Goal: Information Seeking & Learning: Learn about a topic

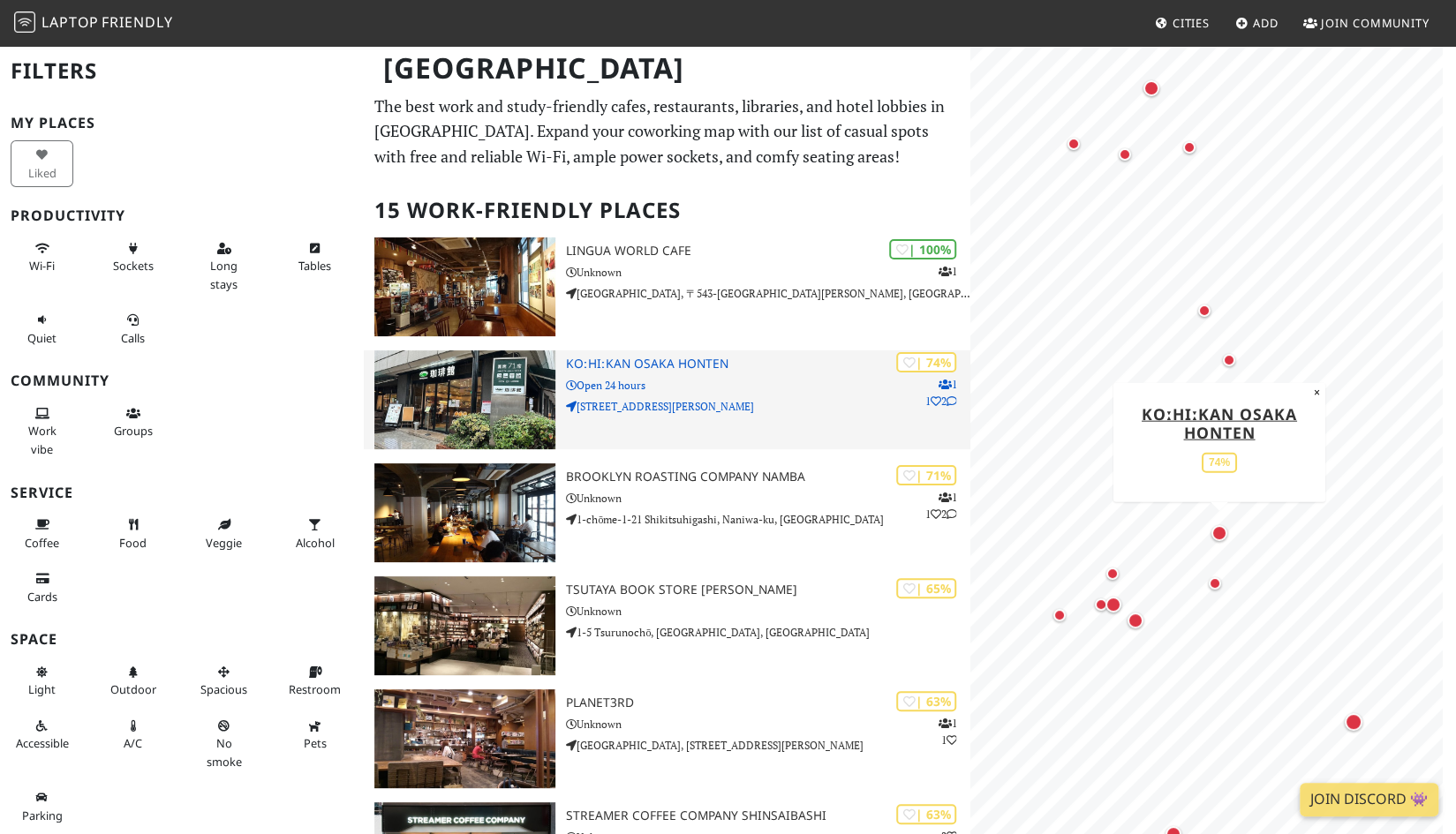
click at [666, 362] on h3 "KOːHIːKAN Osaka Honten" at bounding box center [768, 363] width 405 height 15
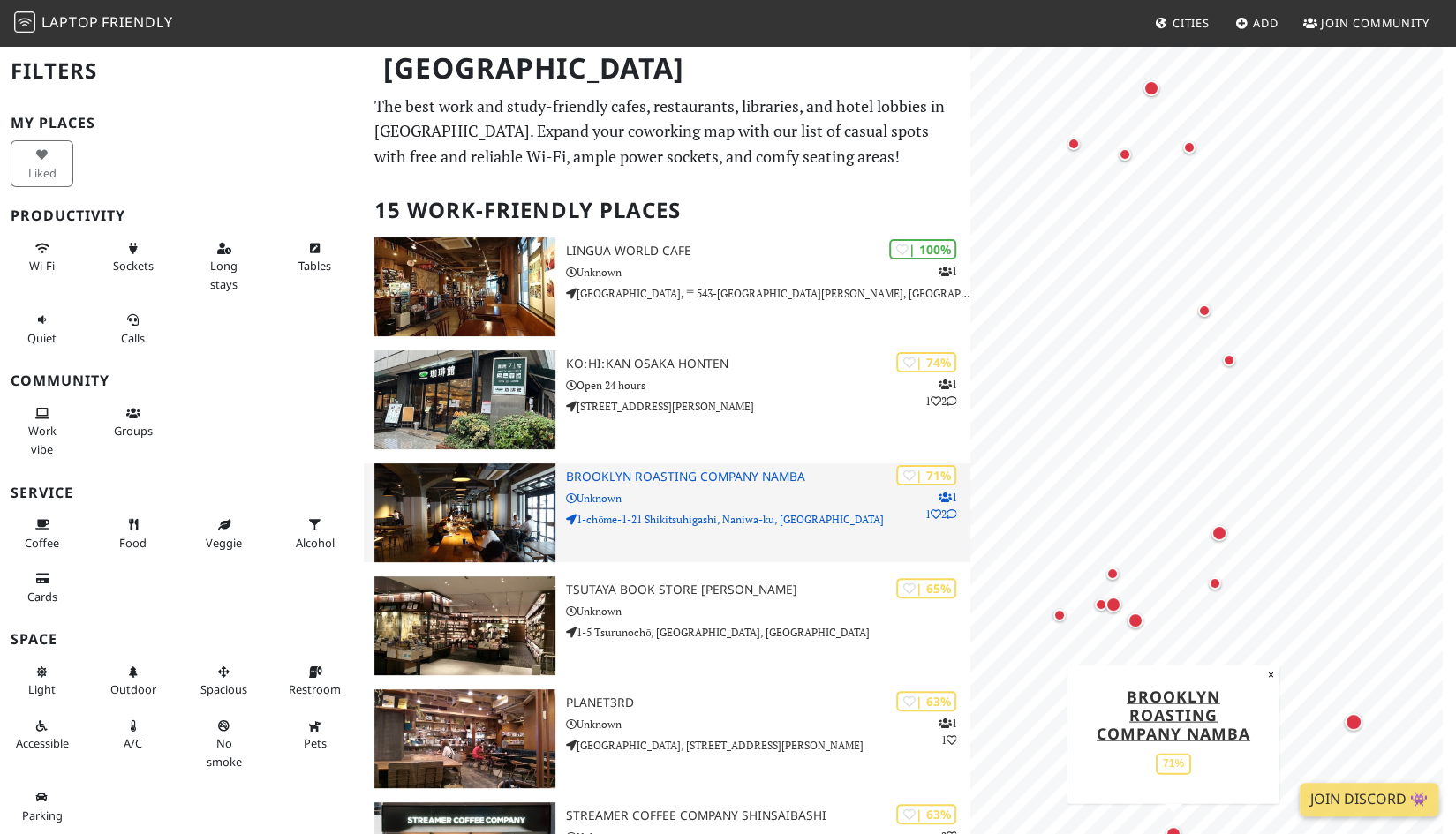
click at [629, 476] on h3 "Brooklyn Roasting Company Namba" at bounding box center [768, 476] width 405 height 15
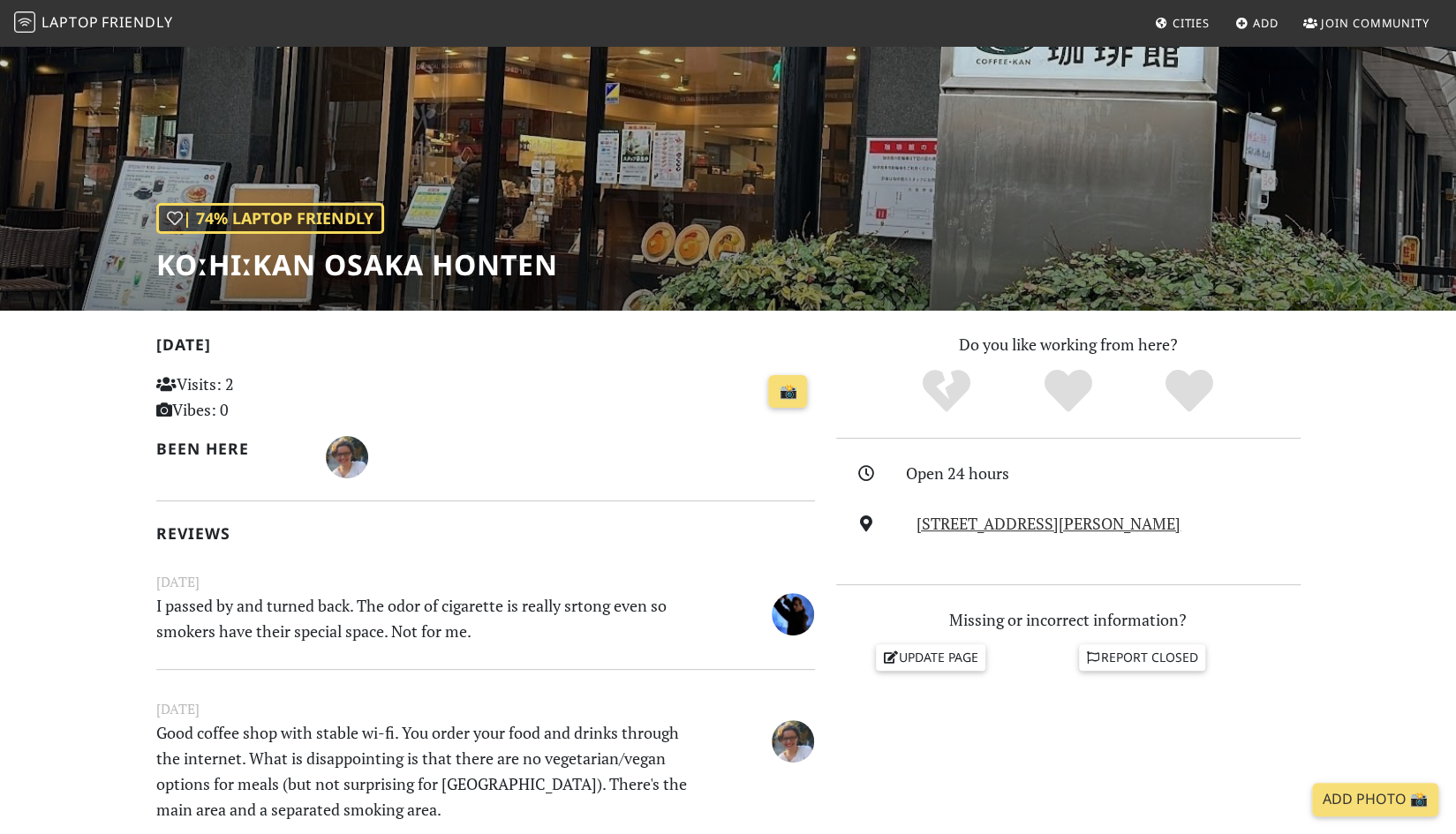
scroll to position [88, 0]
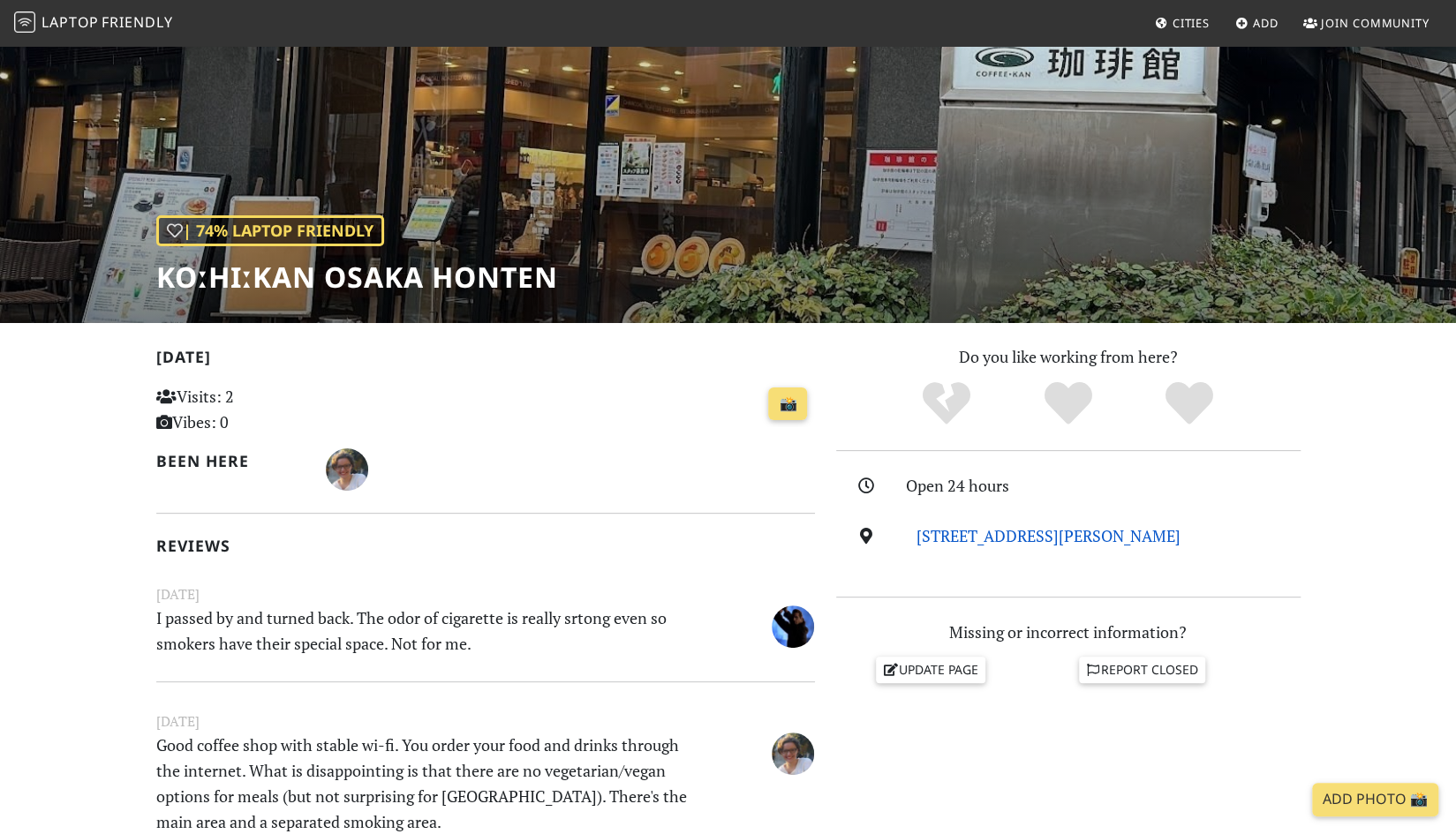
click at [1121, 538] on link "〒541-0059 Osaka, Chuo Ward, Bakuromachi, 2 Chome−2−13 大阪堺筋ビル, 541-0059, Osaka" at bounding box center [1048, 536] width 264 height 22
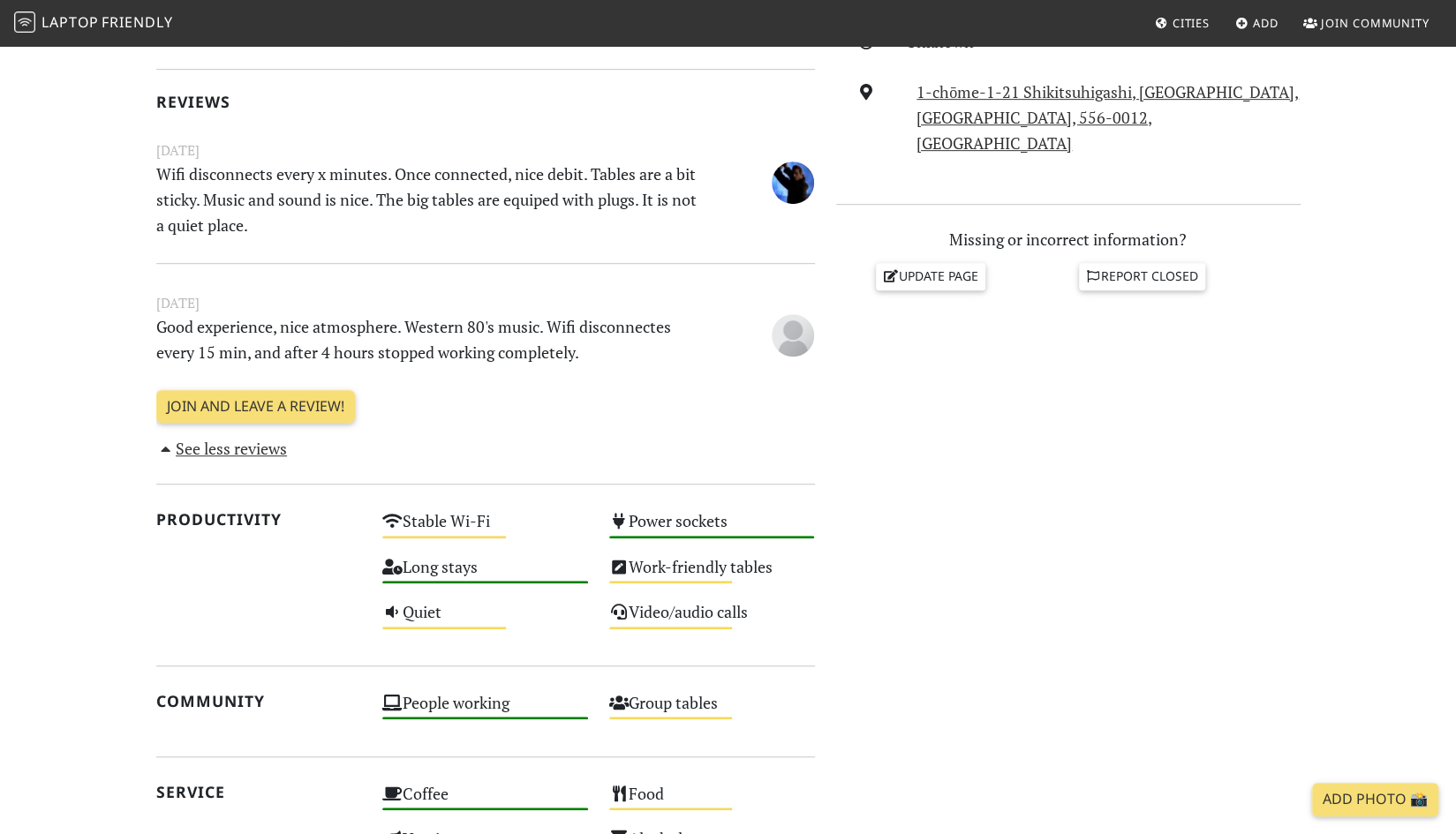
scroll to position [177, 0]
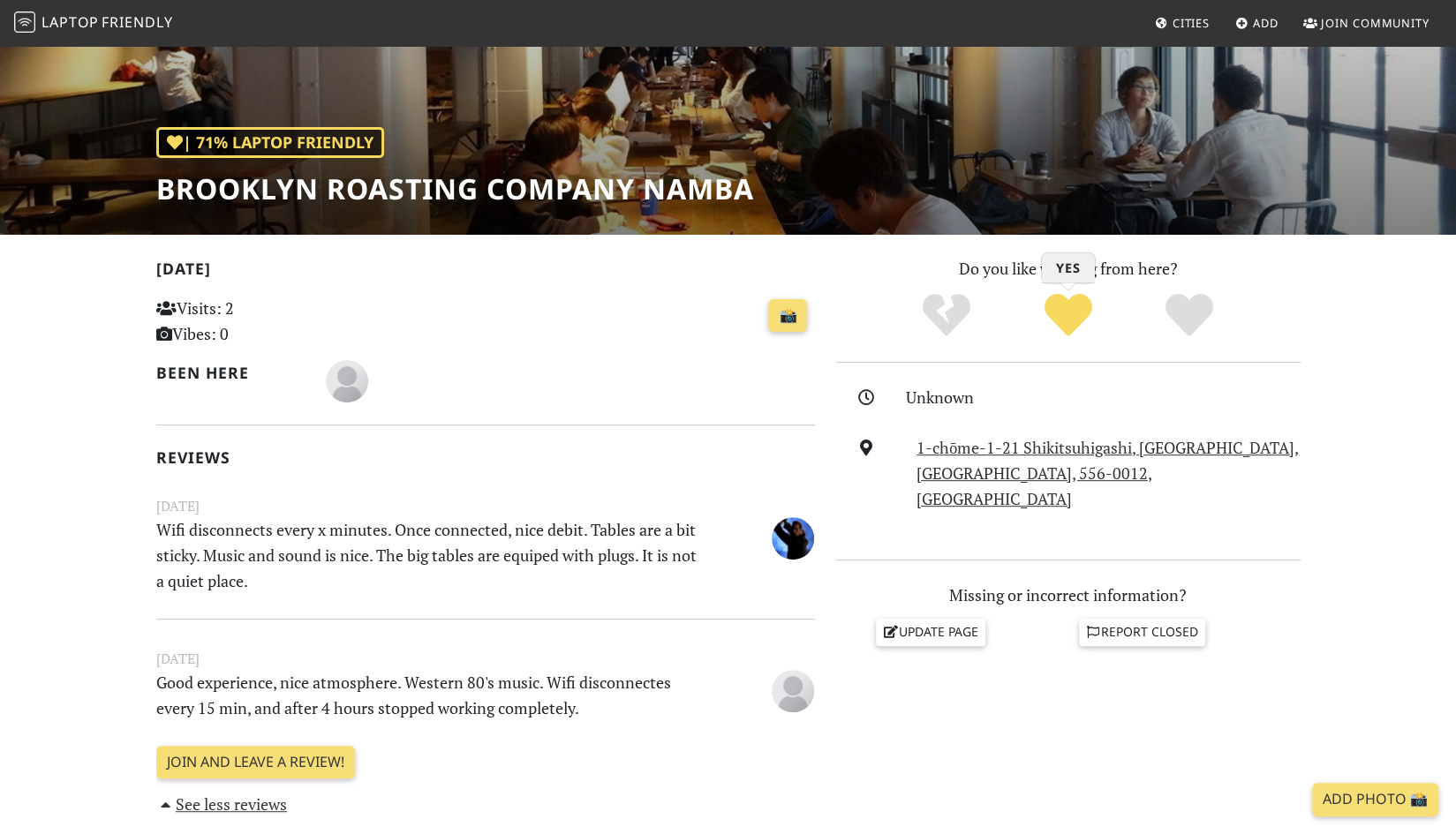
click at [1074, 312] on icon "Yes" at bounding box center [1068, 315] width 48 height 48
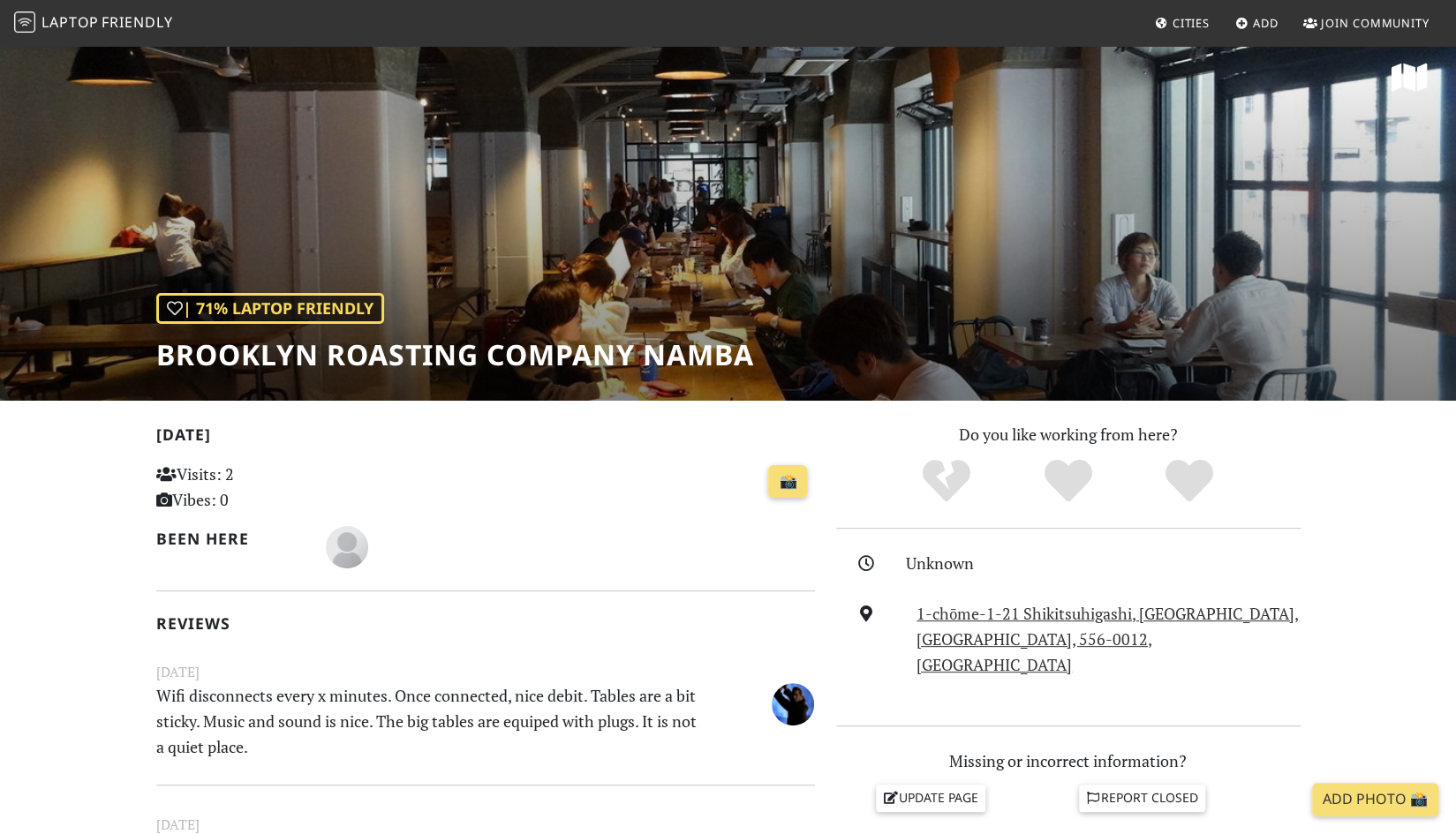
scroll to position [0, 0]
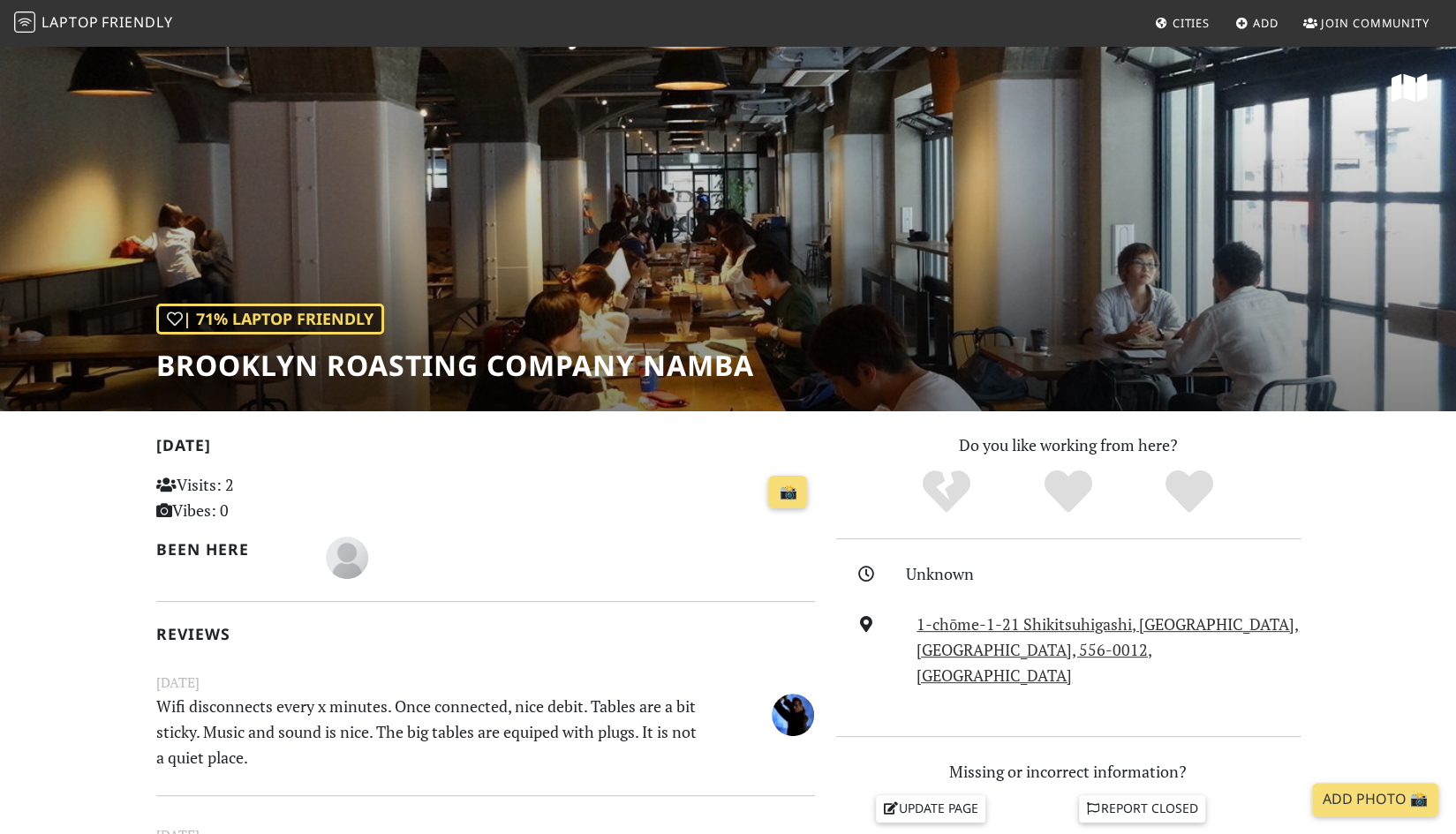
click at [124, 23] on span "Friendly" at bounding box center [137, 23] width 71 height 20
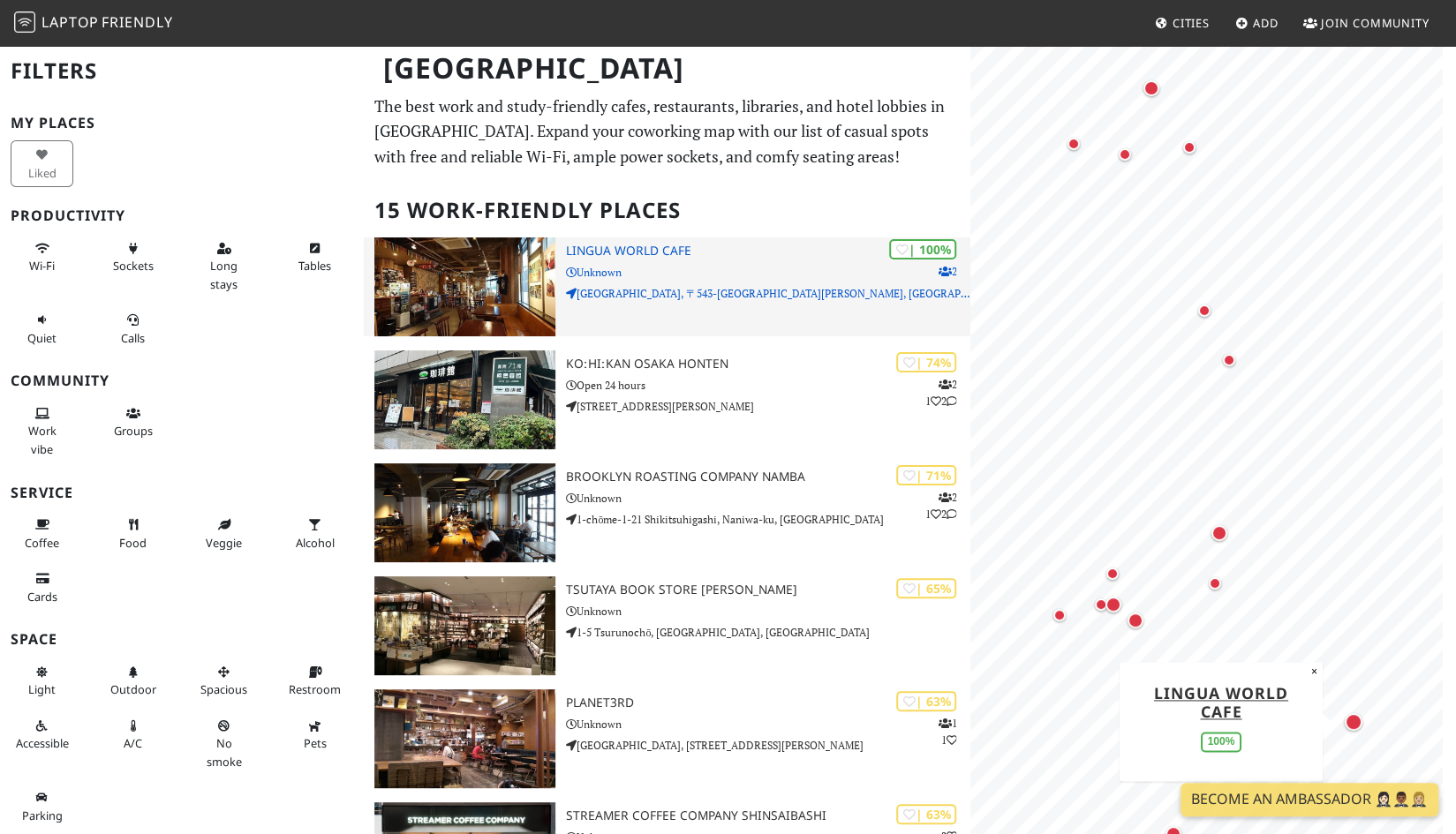
click at [608, 248] on h3 "Lingua World Cafe" at bounding box center [768, 250] width 405 height 15
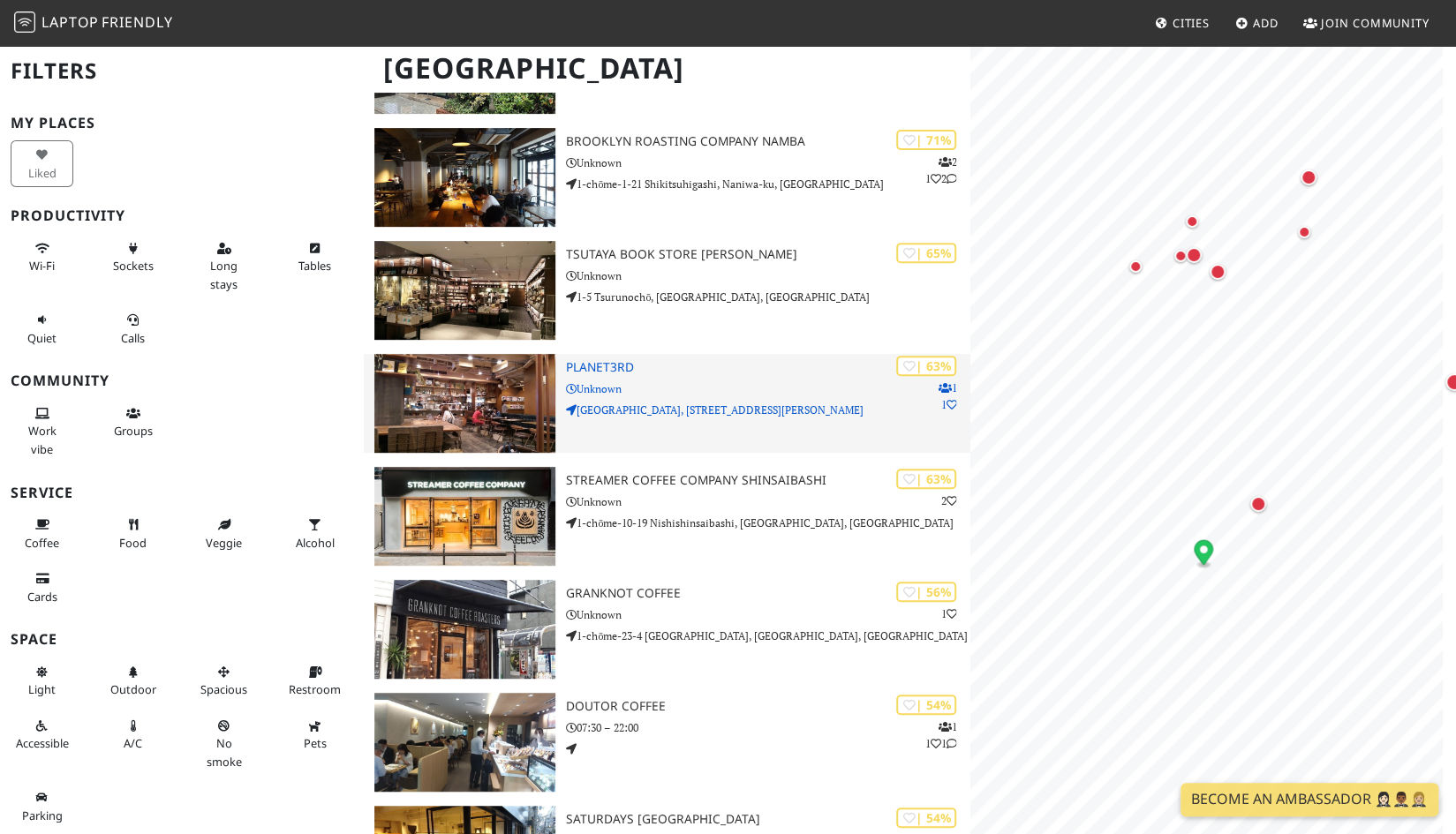
scroll to position [353, 0]
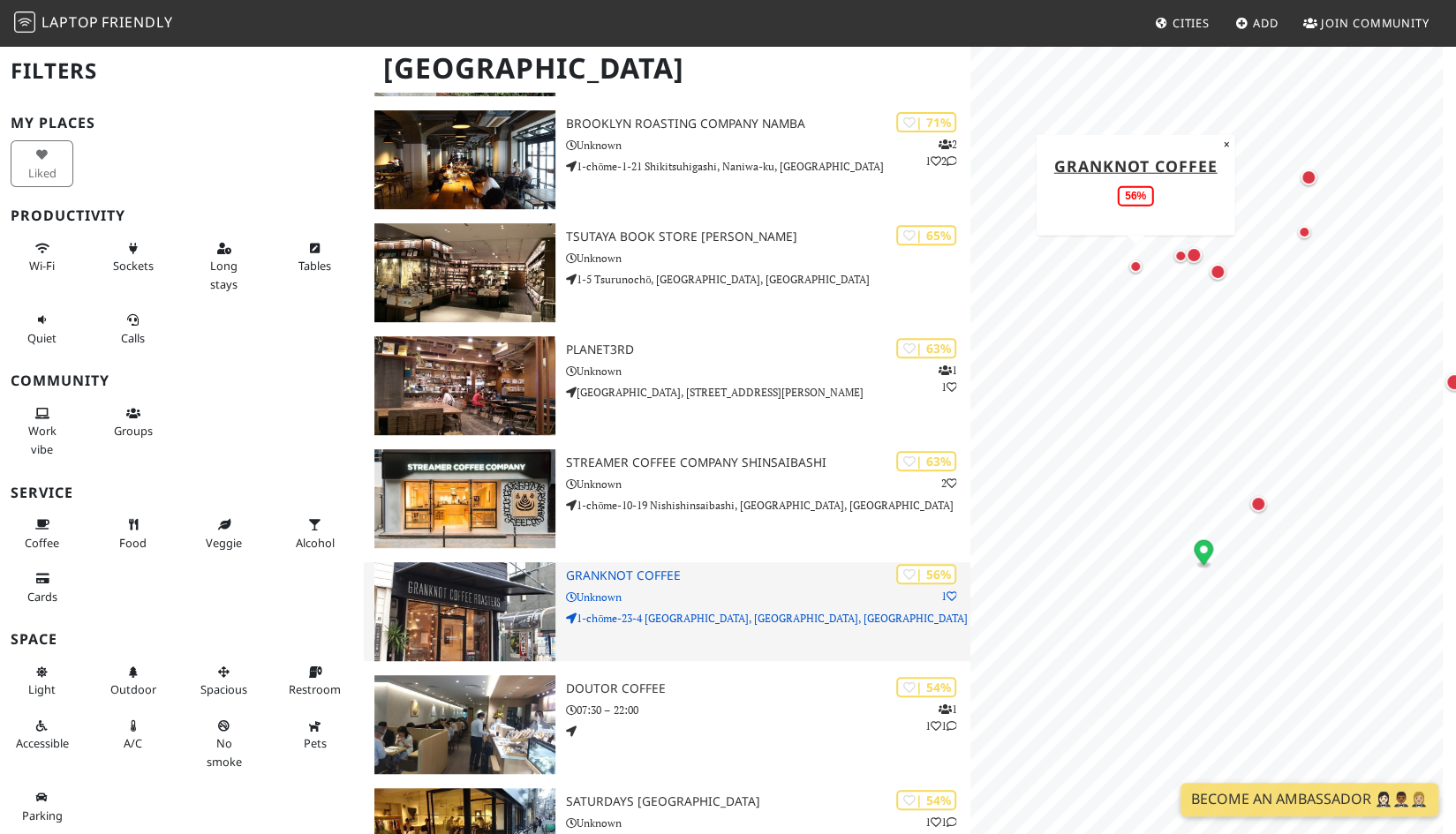
click at [455, 605] on img at bounding box center [465, 611] width 181 height 99
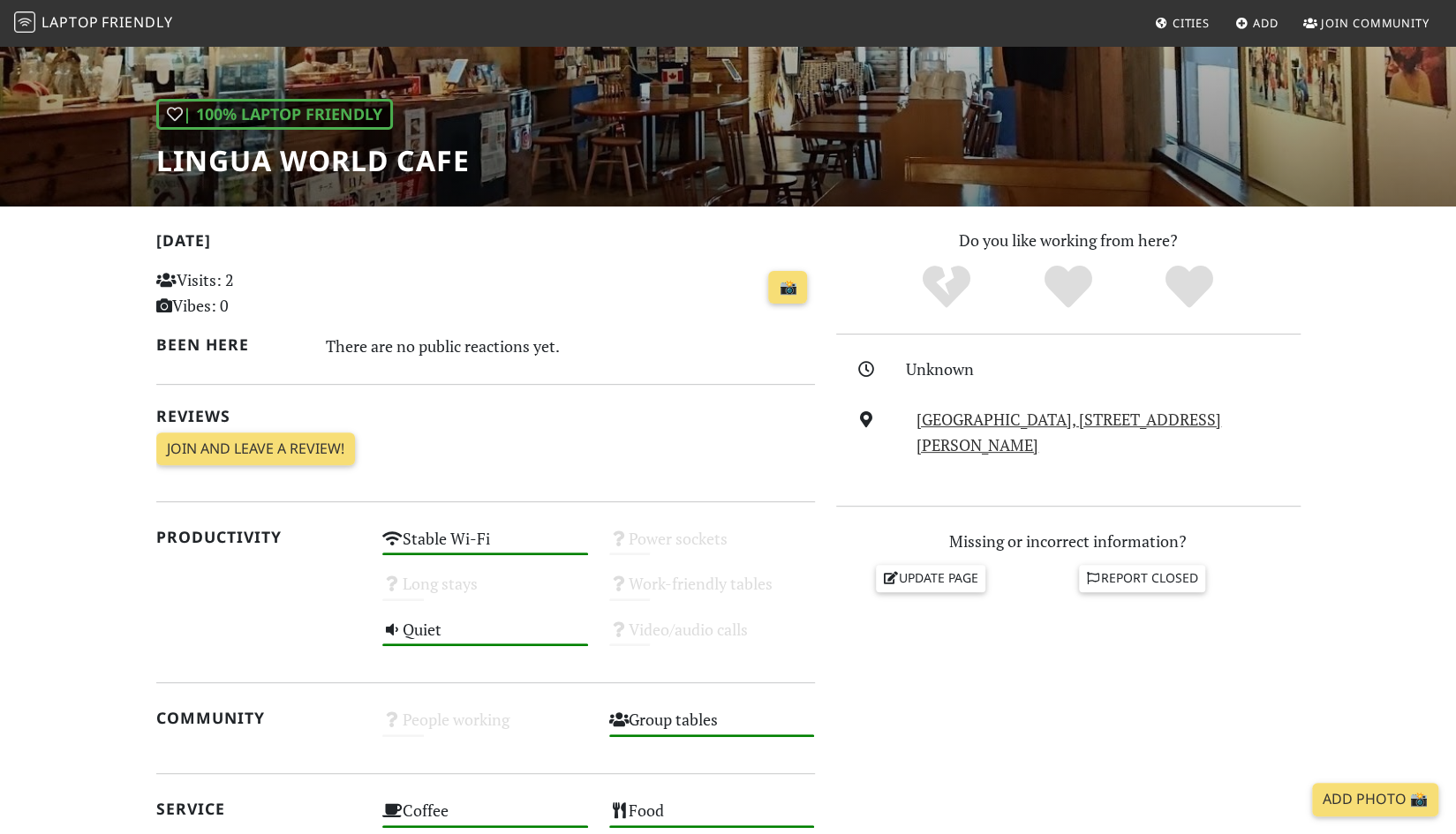
scroll to position [265, 0]
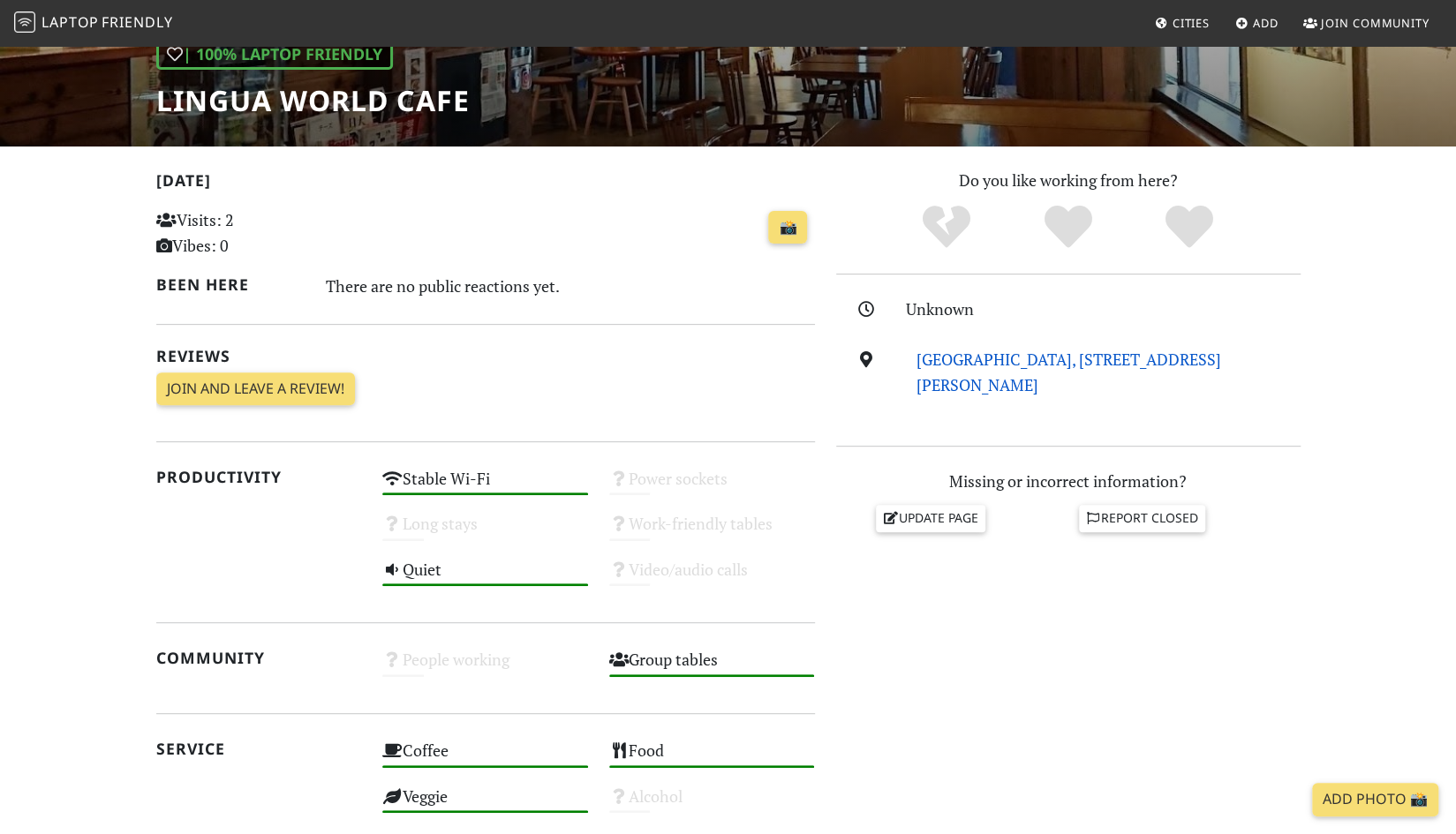
click at [1049, 359] on link "[GEOGRAPHIC_DATA], [STREET_ADDRESS][PERSON_NAME]" at bounding box center [1069, 372] width 305 height 47
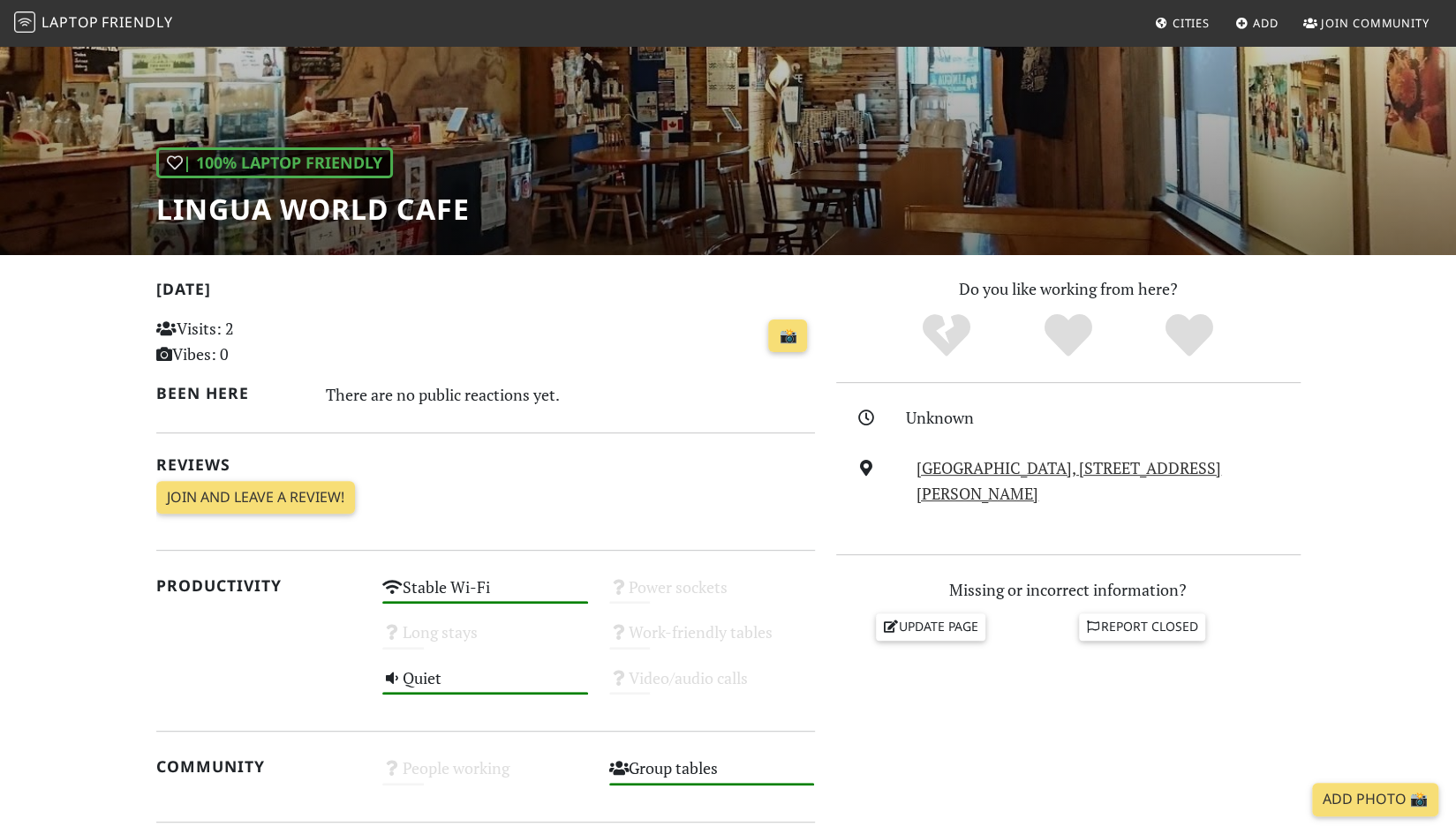
scroll to position [0, 0]
